Goal: Book appointment/travel/reservation

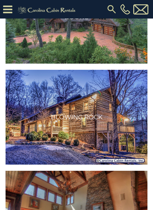
scroll to position [144, 0]
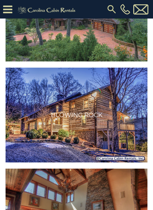
click at [115, 118] on h3 "Blowing Rock" at bounding box center [77, 114] width 96 height 7
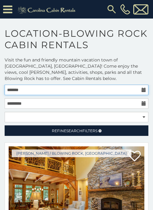
click at [138, 93] on input "text" at bounding box center [77, 90] width 144 height 11
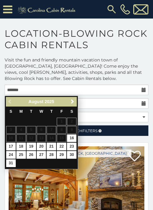
click at [73, 103] on span "Next" at bounding box center [72, 101] width 5 height 5
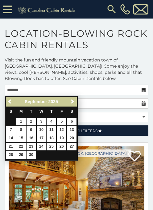
click at [71, 104] on span "Next" at bounding box center [72, 101] width 5 height 5
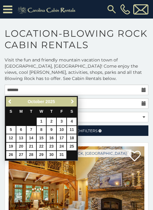
click at [71, 104] on span "Next" at bounding box center [72, 101] width 5 height 5
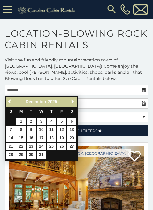
click at [71, 103] on span "Next" at bounding box center [72, 101] width 5 height 5
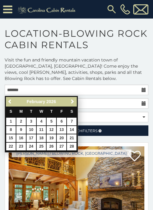
click at [71, 103] on span "Next" at bounding box center [72, 101] width 5 height 5
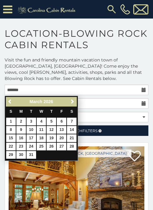
click at [71, 104] on span "Next" at bounding box center [72, 101] width 5 height 5
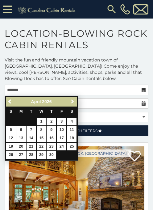
click at [71, 104] on span "Next" at bounding box center [72, 101] width 5 height 5
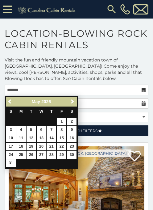
click at [71, 104] on span "Next" at bounding box center [72, 101] width 5 height 5
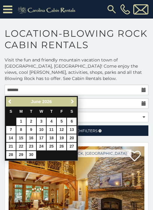
click at [73, 104] on span "Next" at bounding box center [72, 101] width 5 height 5
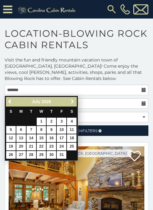
click at [73, 103] on span "Next" at bounding box center [72, 101] width 5 height 5
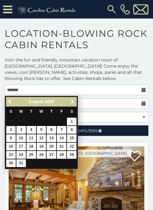
click at [11, 130] on link "2" at bounding box center [11, 130] width 10 height 8
type input "**********"
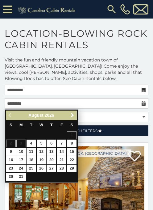
click at [11, 177] on link "30" at bounding box center [11, 177] width 10 height 8
type input "**********"
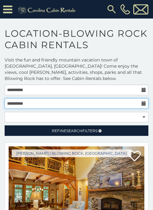
click at [141, 102] on input "**********" at bounding box center [77, 103] width 144 height 11
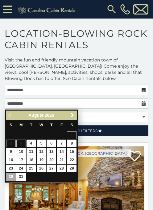
click at [11, 177] on link "30" at bounding box center [11, 177] width 10 height 8
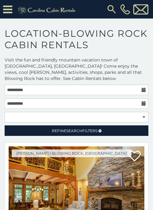
click at [120, 132] on link "Refine Search Filters" at bounding box center [77, 131] width 144 height 11
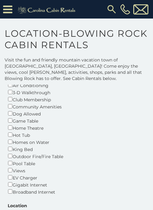
scroll to position [77, 0]
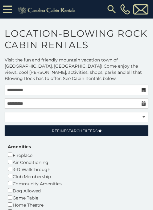
click at [139, 131] on link "Refine Search Filters" at bounding box center [77, 131] width 144 height 11
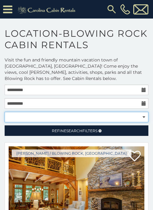
click at [145, 119] on select "**********" at bounding box center [77, 117] width 144 height 11
select select "*********"
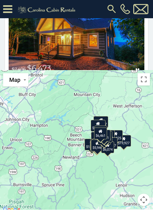
scroll to position [170, 0]
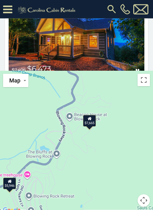
click at [93, 125] on div "$7,665" at bounding box center [89, 121] width 13 height 12
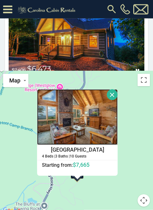
click at [112, 127] on img at bounding box center [77, 117] width 81 height 56
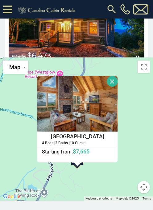
click at [115, 176] on div "$6,473 $10,959 $12,071 $13,100 $17,667 $12,162 $19,927 $32,325 $5,401 $5,926 $6…" at bounding box center [76, 129] width 153 height 143
click at [118, 84] on button "Close" at bounding box center [112, 81] width 11 height 11
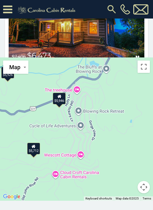
click at [76, 90] on div "$6,473 $10,959 $12,071 $13,100 $17,667 $12,162 $19,927 $32,325 $5,401 $5,926 $6…" at bounding box center [76, 129] width 153 height 143
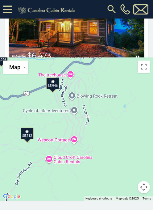
click at [10, 7] on icon at bounding box center [7, 9] width 9 height 11
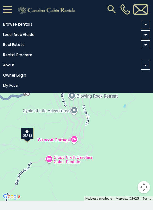
click at [146, 23] on span at bounding box center [145, 24] width 9 height 9
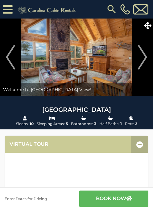
click at [139, 60] on img "Next" at bounding box center [142, 57] width 9 height 25
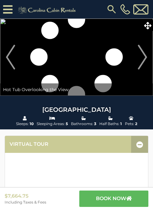
click at [141, 58] on img "Next" at bounding box center [142, 57] width 9 height 25
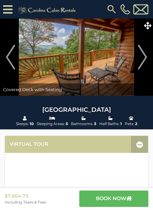
click at [140, 61] on img "Next" at bounding box center [142, 57] width 9 height 25
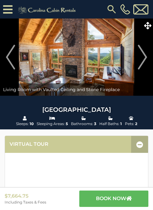
click at [141, 59] on img "Next" at bounding box center [142, 57] width 9 height 25
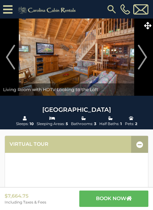
click at [139, 60] on img "Next" at bounding box center [142, 57] width 9 height 25
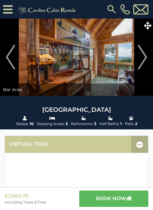
click at [139, 61] on img "Next" at bounding box center [142, 57] width 9 height 25
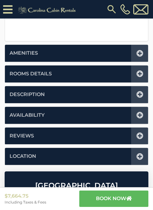
click at [139, 73] on icon at bounding box center [140, 73] width 7 height 7
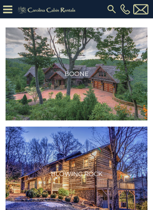
scroll to position [111, 0]
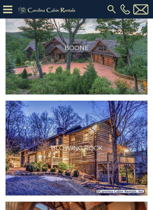
click at [102, 142] on img at bounding box center [77, 148] width 142 height 95
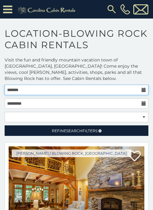
click at [141, 89] on input "text" at bounding box center [77, 90] width 144 height 11
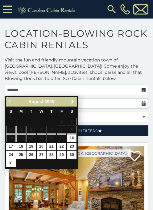
click at [72, 104] on span "Next" at bounding box center [72, 101] width 5 height 5
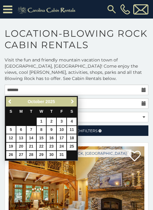
click at [73, 103] on span "Next" at bounding box center [72, 101] width 5 height 5
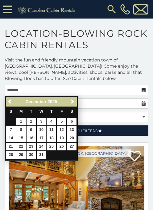
click at [72, 103] on span "Next" at bounding box center [72, 101] width 5 height 5
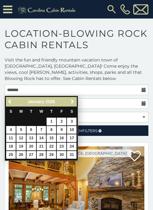
click at [72, 103] on span "Next" at bounding box center [72, 101] width 5 height 5
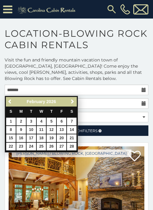
click at [72, 102] on span "Next" at bounding box center [72, 101] width 5 height 5
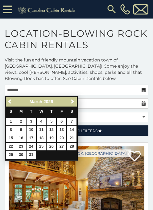
click at [72, 102] on span "Next" at bounding box center [72, 101] width 5 height 5
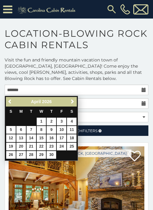
click at [72, 102] on span "Next" at bounding box center [72, 101] width 5 height 5
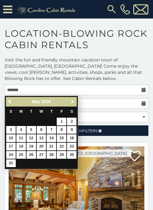
click at [72, 103] on span "Next" at bounding box center [72, 101] width 5 height 5
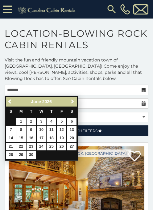
click at [72, 102] on span "Next" at bounding box center [72, 101] width 5 height 5
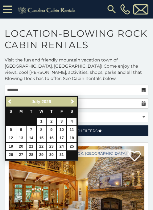
click at [73, 103] on span "Next" at bounding box center [72, 101] width 5 height 5
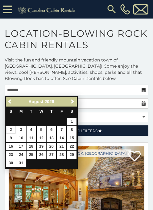
click at [11, 130] on link "2" at bounding box center [11, 130] width 10 height 8
type input "**********"
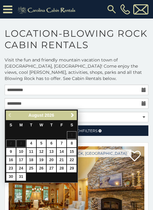
click at [11, 177] on link "30" at bounding box center [11, 177] width 10 height 8
type input "**********"
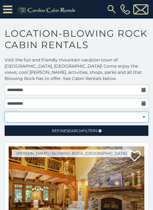
click at [143, 117] on select "**********" at bounding box center [77, 117] width 144 height 11
select select "**********"
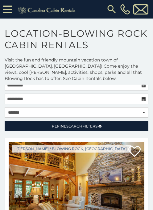
click at [132, 126] on link "Refine Search Filters" at bounding box center [77, 126] width 144 height 11
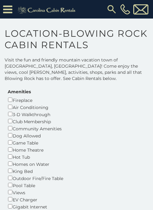
scroll to position [54, 0]
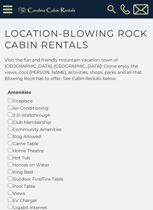
click at [41, 134] on div "Dog Allowed" at bounding box center [36, 136] width 56 height 7
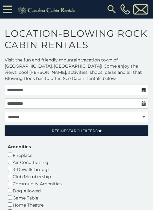
click at [127, 132] on link "Refine Search Filters" at bounding box center [77, 131] width 144 height 11
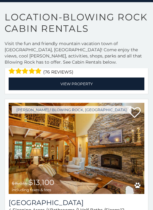
scroll to position [16, 0]
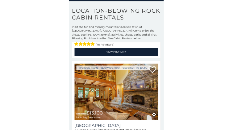
scroll to position [98, 0]
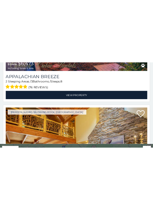
scroll to position [0, 0]
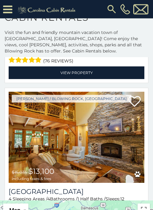
scroll to position [41, 0]
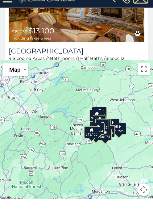
scroll to position [170, 0]
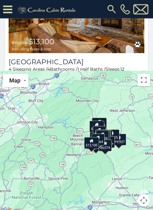
click at [135, 116] on div "$6,473 $13,100 $12,071 $17,667 $10,959 $12,162 $19,927 $32,325 $6,716 $5,401 $5…" at bounding box center [76, 142] width 153 height 143
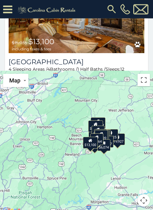
scroll to position [170, 0]
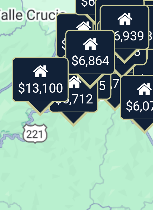
click at [28, 70] on div "$6,473 $13,100 $12,071 $17,667 $10,959 $12,162 $19,927 $32,325 $6,716 $5,401 $5…" at bounding box center [76, 141] width 153 height 143
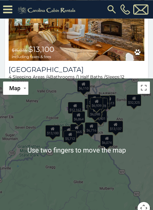
scroll to position [162, 0]
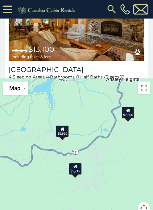
click at [149, 207] on button "Map camera controls" at bounding box center [144, 208] width 12 height 12
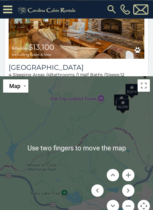
scroll to position [170, 0]
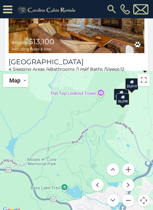
click at [113, 171] on button "Move up" at bounding box center [113, 170] width 12 height 12
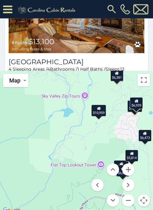
click at [132, 188] on button "Move right" at bounding box center [128, 185] width 12 height 12
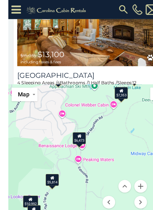
scroll to position [159, 0]
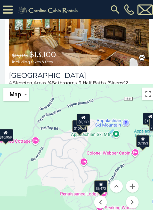
click at [78, 128] on div "$10,083" at bounding box center [77, 123] width 15 height 12
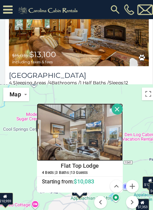
click at [113, 133] on img at bounding box center [77, 128] width 83 height 56
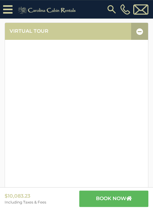
scroll to position [126, 0]
